Goal: Information Seeking & Learning: Learn about a topic

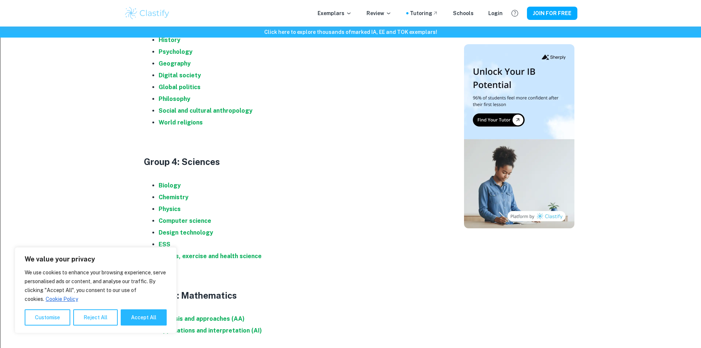
scroll to position [660, 0]
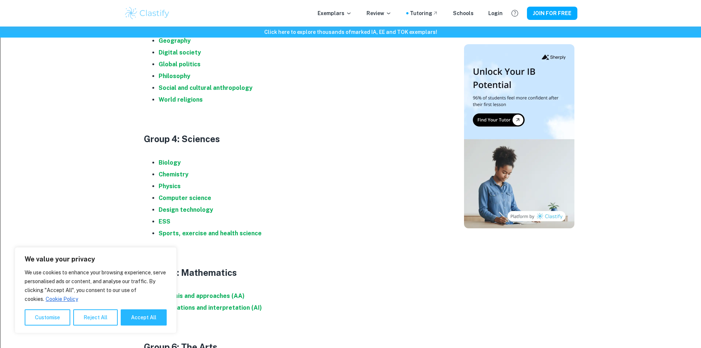
click at [176, 167] on li "Biology" at bounding box center [299, 163] width 280 height 12
click at [176, 163] on strong "Biology" at bounding box center [170, 162] width 22 height 7
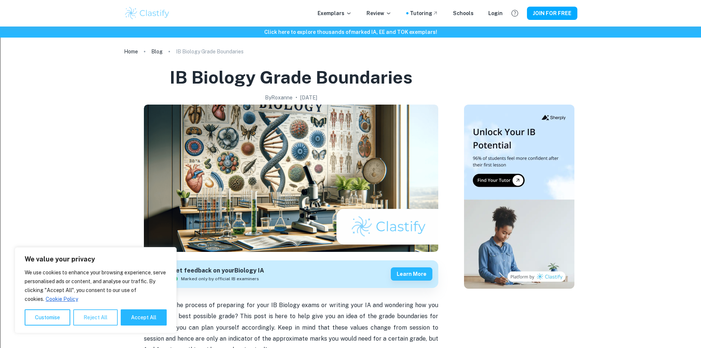
click at [110, 321] on button "Reject All" at bounding box center [95, 317] width 45 height 16
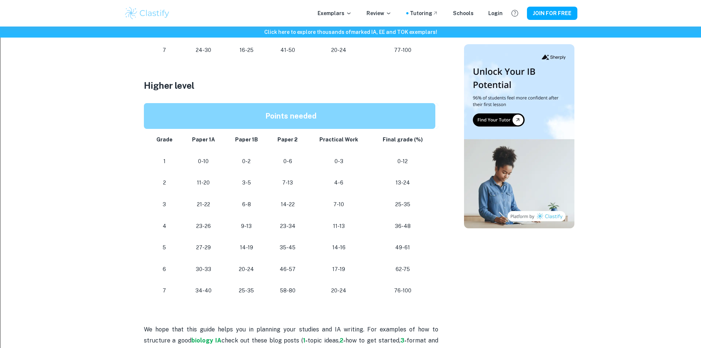
scroll to position [601, 0]
